Goal: Task Accomplishment & Management: Manage account settings

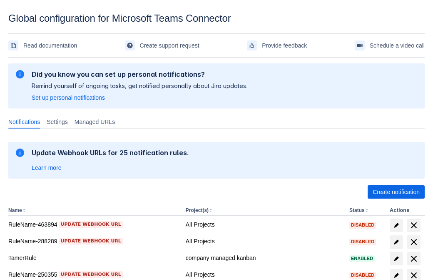
click at [396, 192] on span "Create notification" at bounding box center [396, 191] width 47 height 13
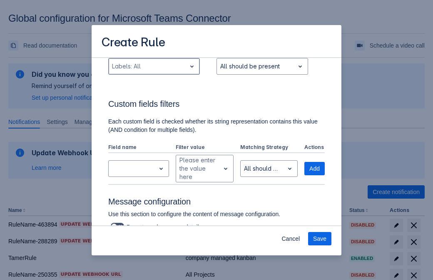
click at [154, 71] on div "Scrollable content" at bounding box center [147, 66] width 71 height 10
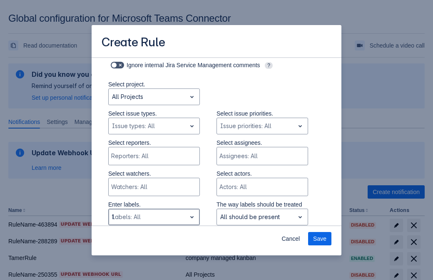
type input "158133_label"
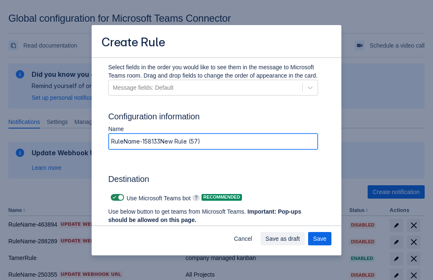
type input "RuleName-158133New Rule (57)"
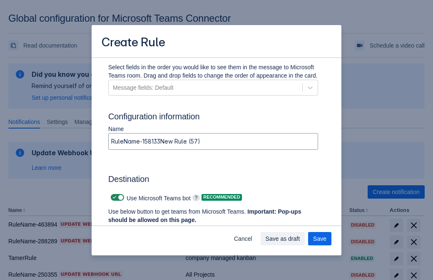
click at [113, 197] on span "Scrollable content" at bounding box center [114, 197] width 7 height 7
click at [113, 197] on input "Scrollable content" at bounding box center [113, 197] width 5 height 5
checkbox input "false"
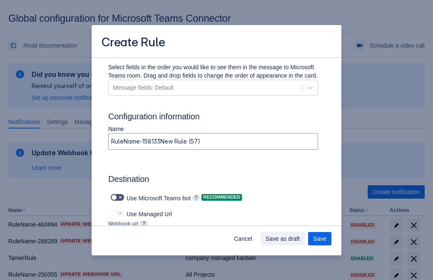
type input "[URL][DOMAIN_NAME][DATE]"
click at [300, 238] on span "Save as draft" at bounding box center [283, 238] width 35 height 13
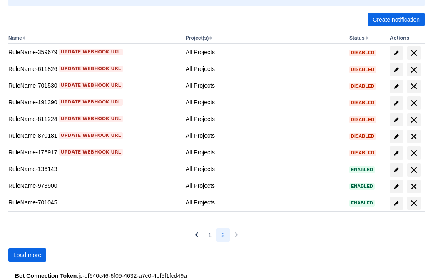
click at [27, 255] on span "Load more" at bounding box center [27, 254] width 28 height 13
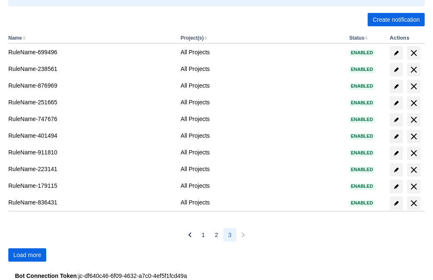
click at [27, 255] on span "Load more" at bounding box center [27, 254] width 28 height 13
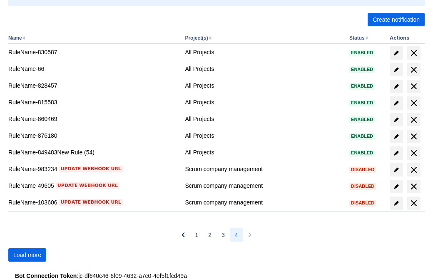
click at [27, 255] on span "Load more" at bounding box center [27, 254] width 28 height 13
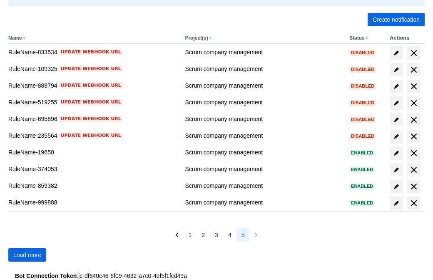
click at [27, 255] on span "Load more" at bounding box center [27, 254] width 28 height 13
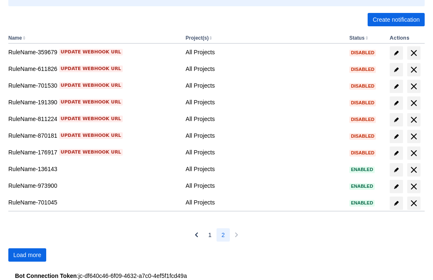
click at [27, 255] on span "Load more" at bounding box center [27, 254] width 28 height 13
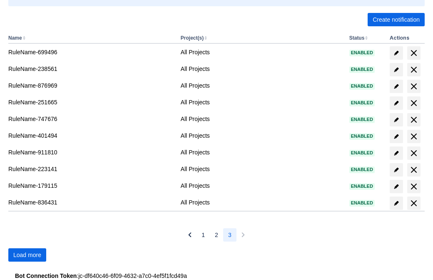
click at [27, 255] on span "Load more" at bounding box center [27, 254] width 28 height 13
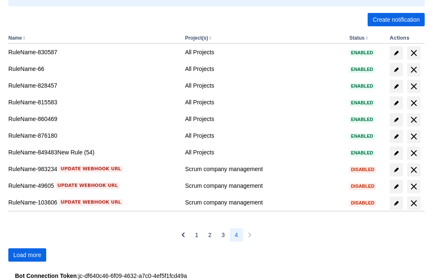
click at [27, 255] on span "Load more" at bounding box center [27, 254] width 28 height 13
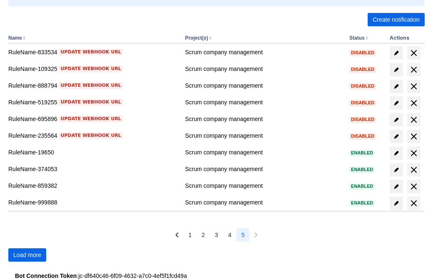
click at [27, 255] on span "Load more" at bounding box center [27, 254] width 28 height 13
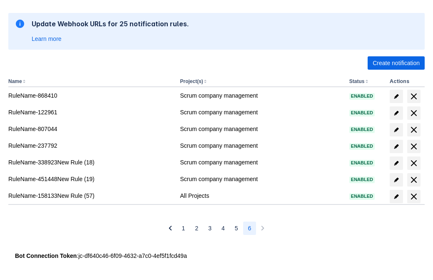
click at [414, 196] on span "delete" at bounding box center [414, 196] width 10 height 10
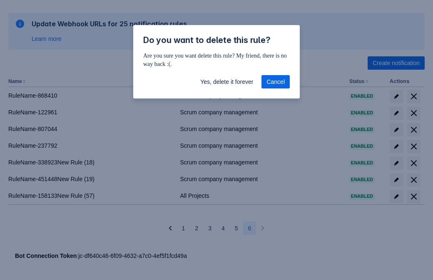
click at [227, 82] on span "Yes, delete it forever" at bounding box center [226, 81] width 53 height 13
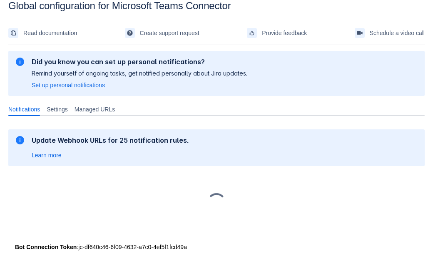
scroll to position [12, 0]
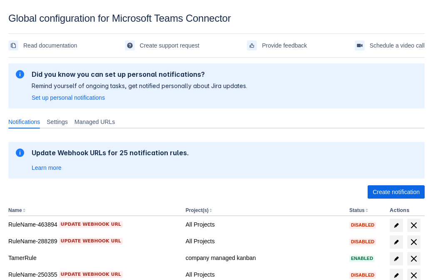
click at [396, 192] on span "Create notification" at bounding box center [396, 191] width 47 height 13
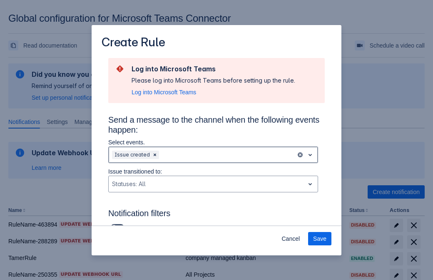
click at [213, 155] on div "Scrollable content" at bounding box center [227, 155] width 132 height 10
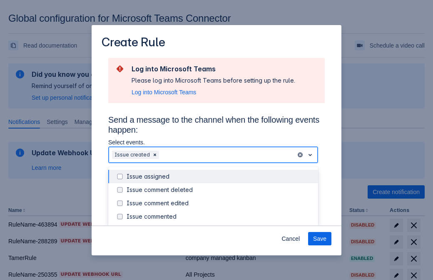
click at [220, 225] on div "Issue created" at bounding box center [220, 229] width 187 height 8
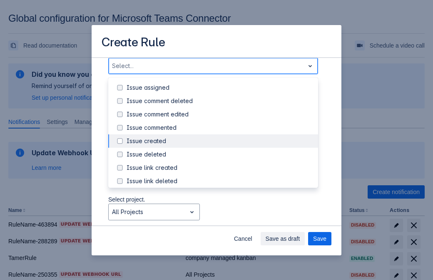
click at [220, 217] on div "Issue updated" at bounding box center [220, 221] width 187 height 8
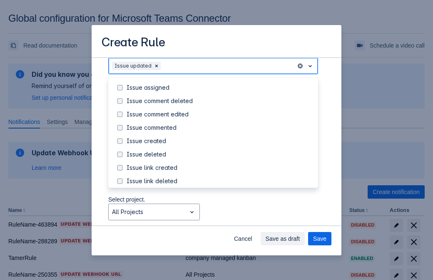
scroll to position [88, 0]
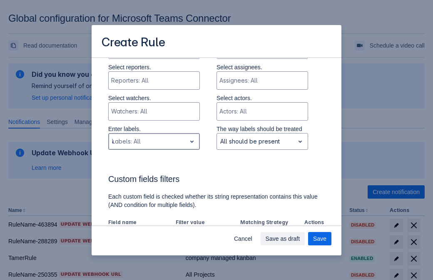
type input "452116_label"
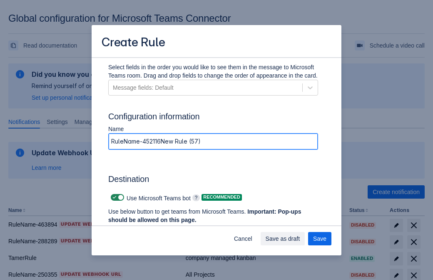
type input "RuleName-452116New Rule (57)"
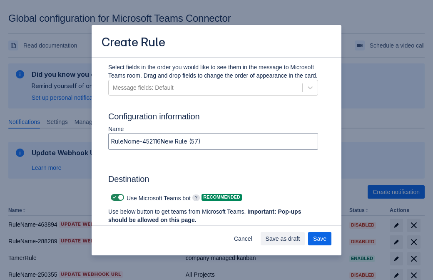
click at [113, 197] on span "Scrollable content" at bounding box center [114, 197] width 7 height 7
click at [113, 197] on input "Scrollable content" at bounding box center [113, 197] width 5 height 5
checkbox input "false"
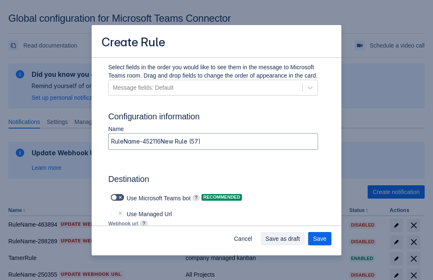
type input "https://prod-112.westeurope.logic.azure.com:443/workflows/bae959254738451b85002…"
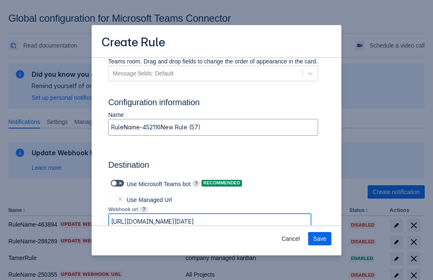
click at [320, 238] on span "Save" at bounding box center [319, 238] width 13 height 13
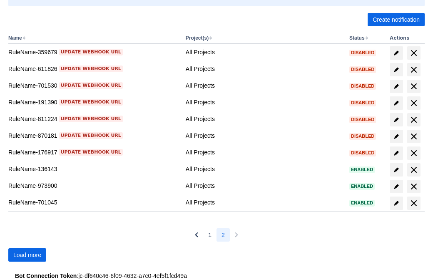
click at [27, 255] on span "Load more" at bounding box center [27, 254] width 28 height 13
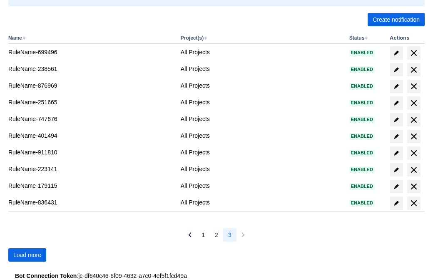
click at [27, 255] on span "Load more" at bounding box center [27, 254] width 28 height 13
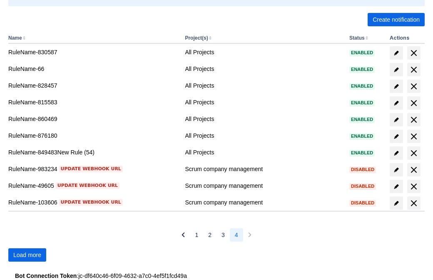
click at [27, 255] on span "Load more" at bounding box center [27, 254] width 28 height 13
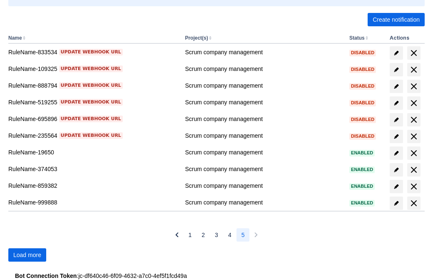
click at [27, 255] on span "Load more" at bounding box center [27, 254] width 28 height 13
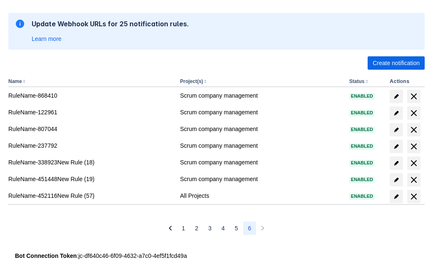
scroll to position [129, 0]
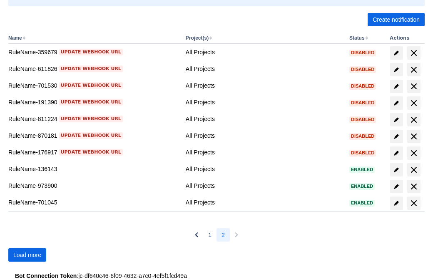
click at [27, 255] on span "Load more" at bounding box center [27, 254] width 28 height 13
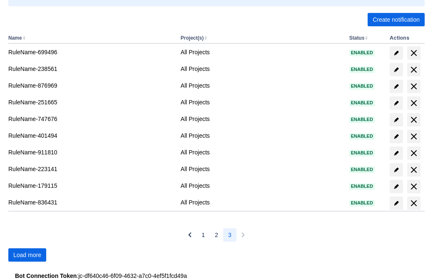
click at [27, 255] on span "Load more" at bounding box center [27, 254] width 28 height 13
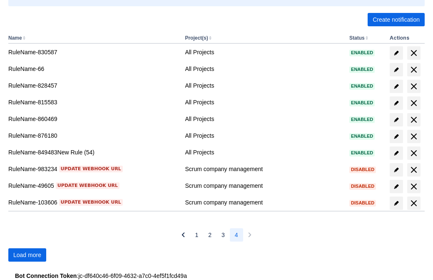
click at [27, 255] on span "Load more" at bounding box center [27, 254] width 28 height 13
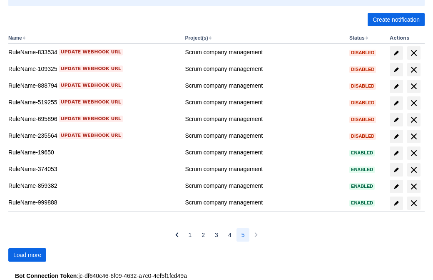
click at [27, 255] on span "Load more" at bounding box center [27, 254] width 28 height 13
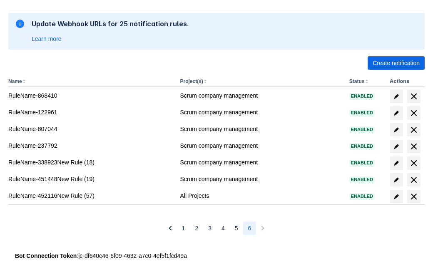
scroll to position [129, 0]
click at [414, 196] on span "delete" at bounding box center [414, 196] width 10 height 10
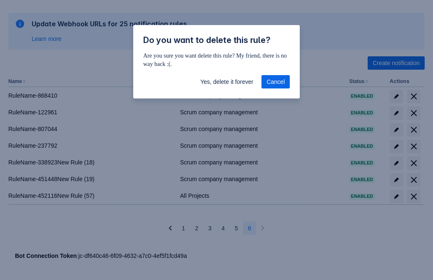
click at [227, 82] on span "Yes, delete it forever" at bounding box center [226, 81] width 53 height 13
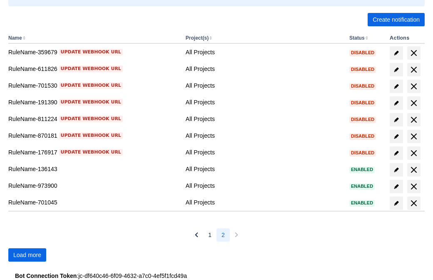
click at [27, 255] on span "Load more" at bounding box center [27, 254] width 28 height 13
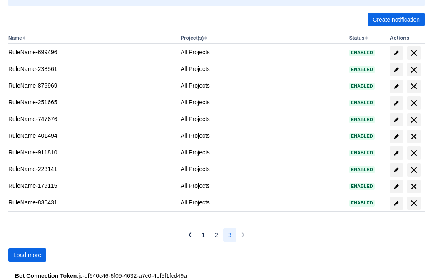
click at [27, 255] on span "Load more" at bounding box center [27, 254] width 28 height 13
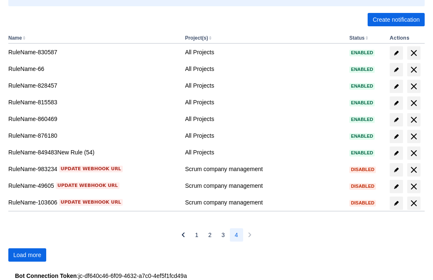
click at [27, 255] on span "Load more" at bounding box center [27, 254] width 28 height 13
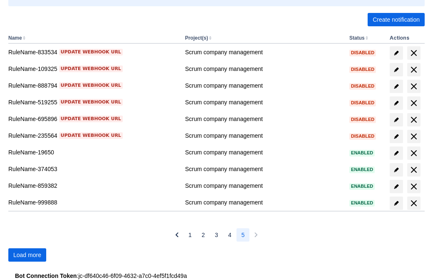
click at [27, 255] on span "Load more" at bounding box center [27, 254] width 28 height 13
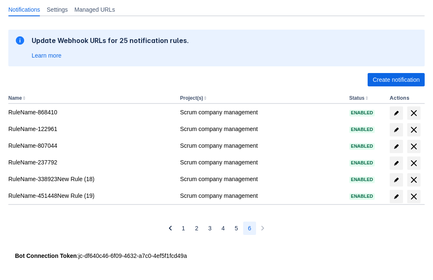
scroll to position [112, 0]
